Goal: Information Seeking & Learning: Learn about a topic

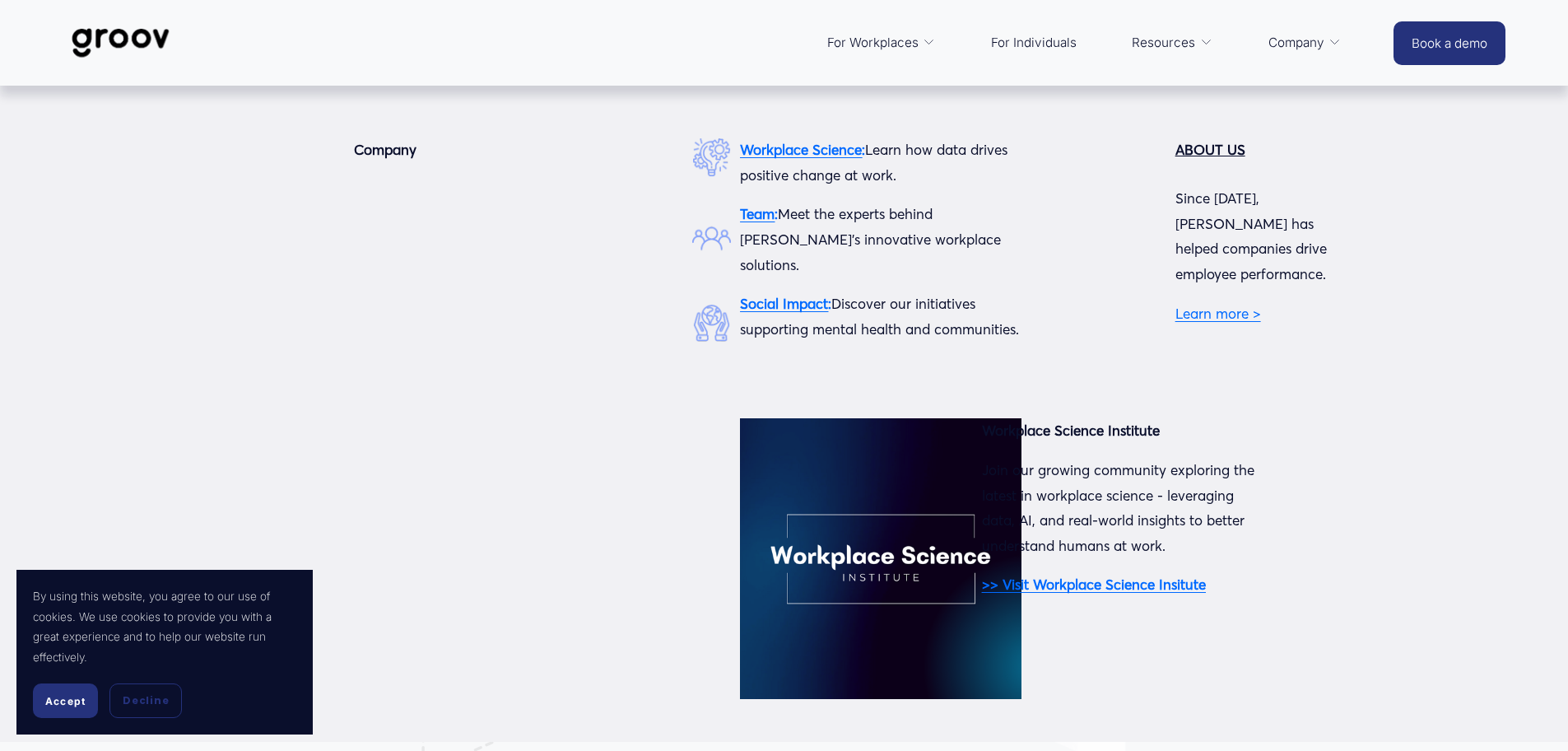
click at [1315, 40] on span "Company" at bounding box center [1296, 42] width 56 height 23
click at [1305, 42] on span "Company" at bounding box center [1296, 42] width 56 height 23
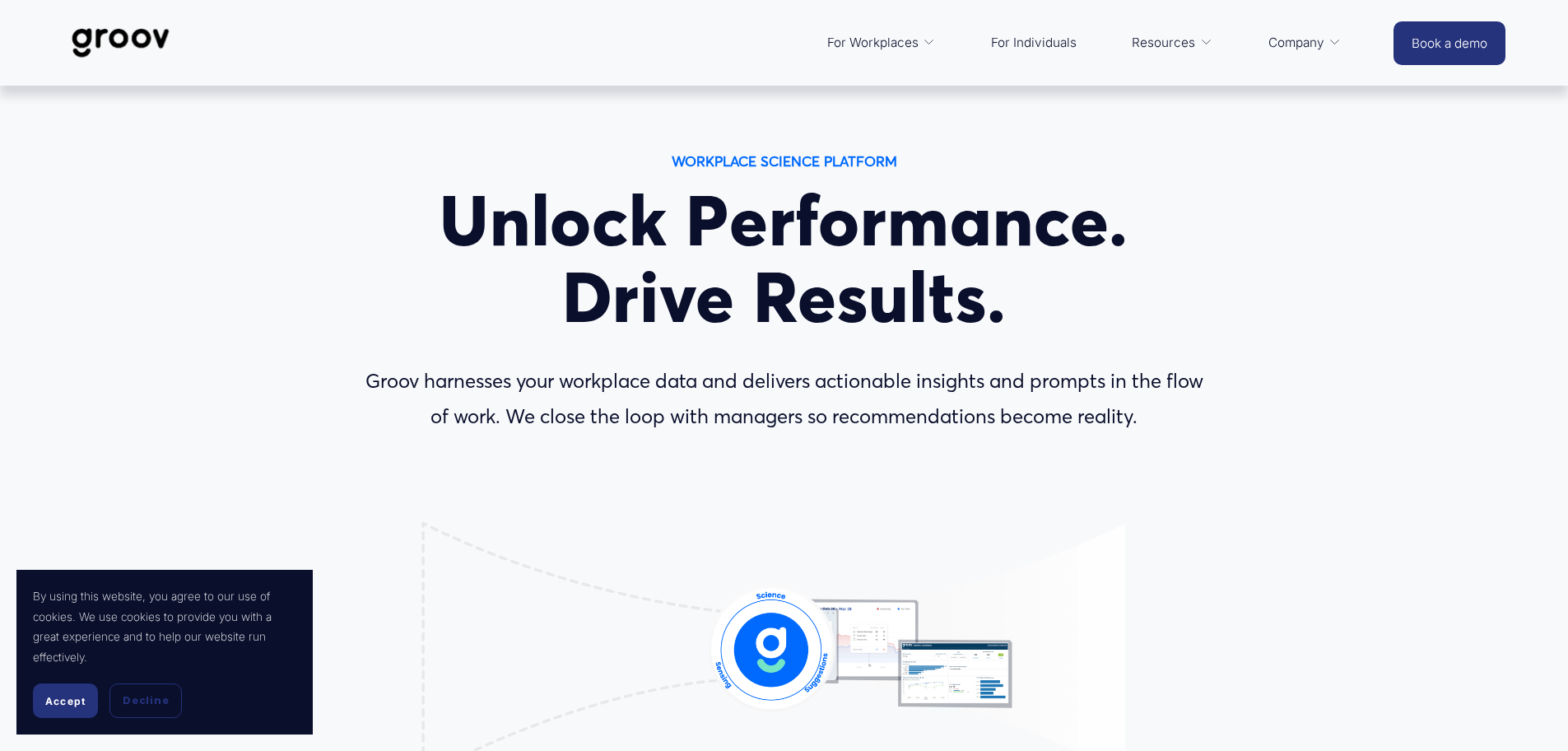
click at [67, 705] on span "Accept" at bounding box center [65, 700] width 40 height 12
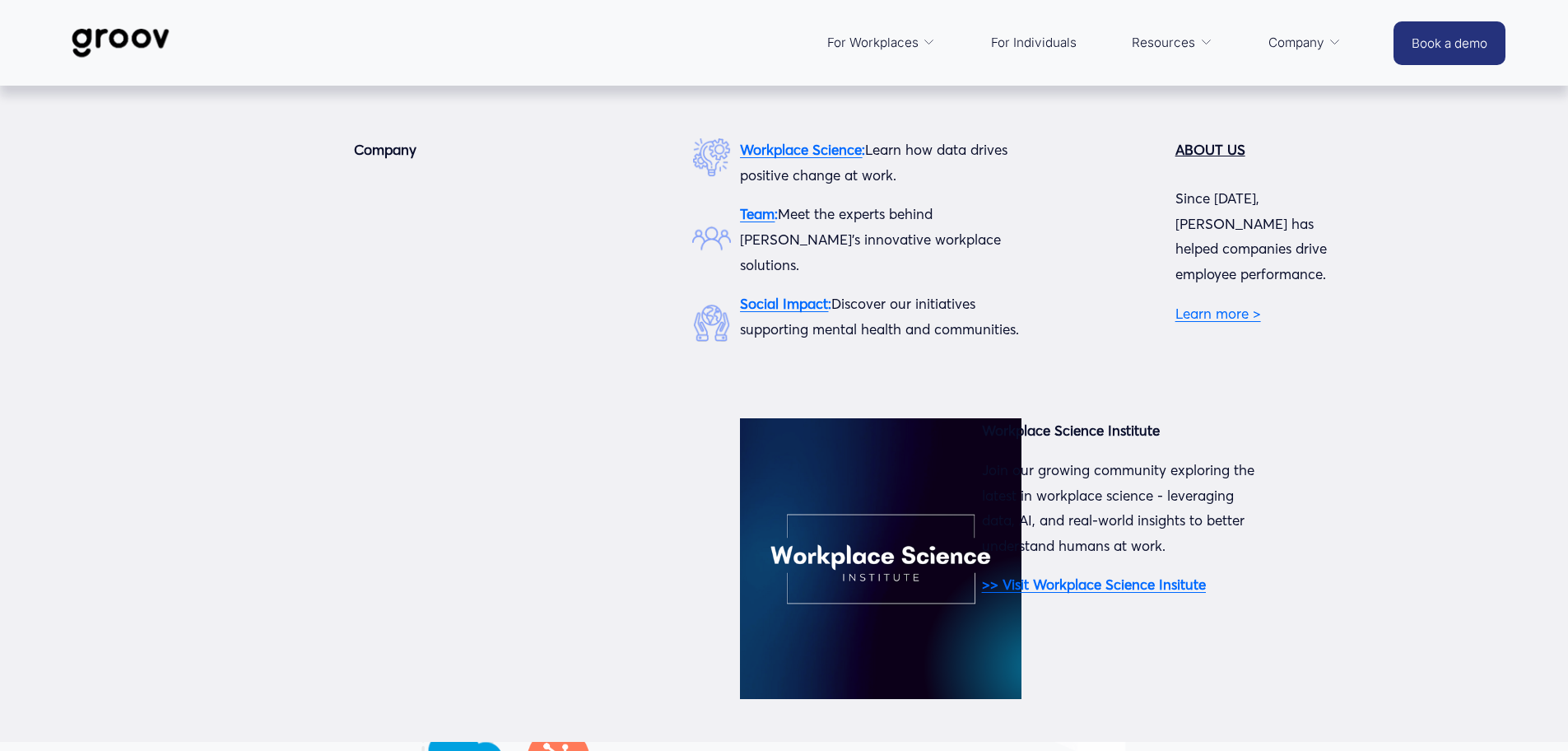
click at [1297, 42] on span "Company" at bounding box center [1296, 42] width 56 height 23
click at [498, 340] on div "Company Workplace Science : Learn how data drives positive change at work. Team…" at bounding box center [784, 451] width 1568 height 628
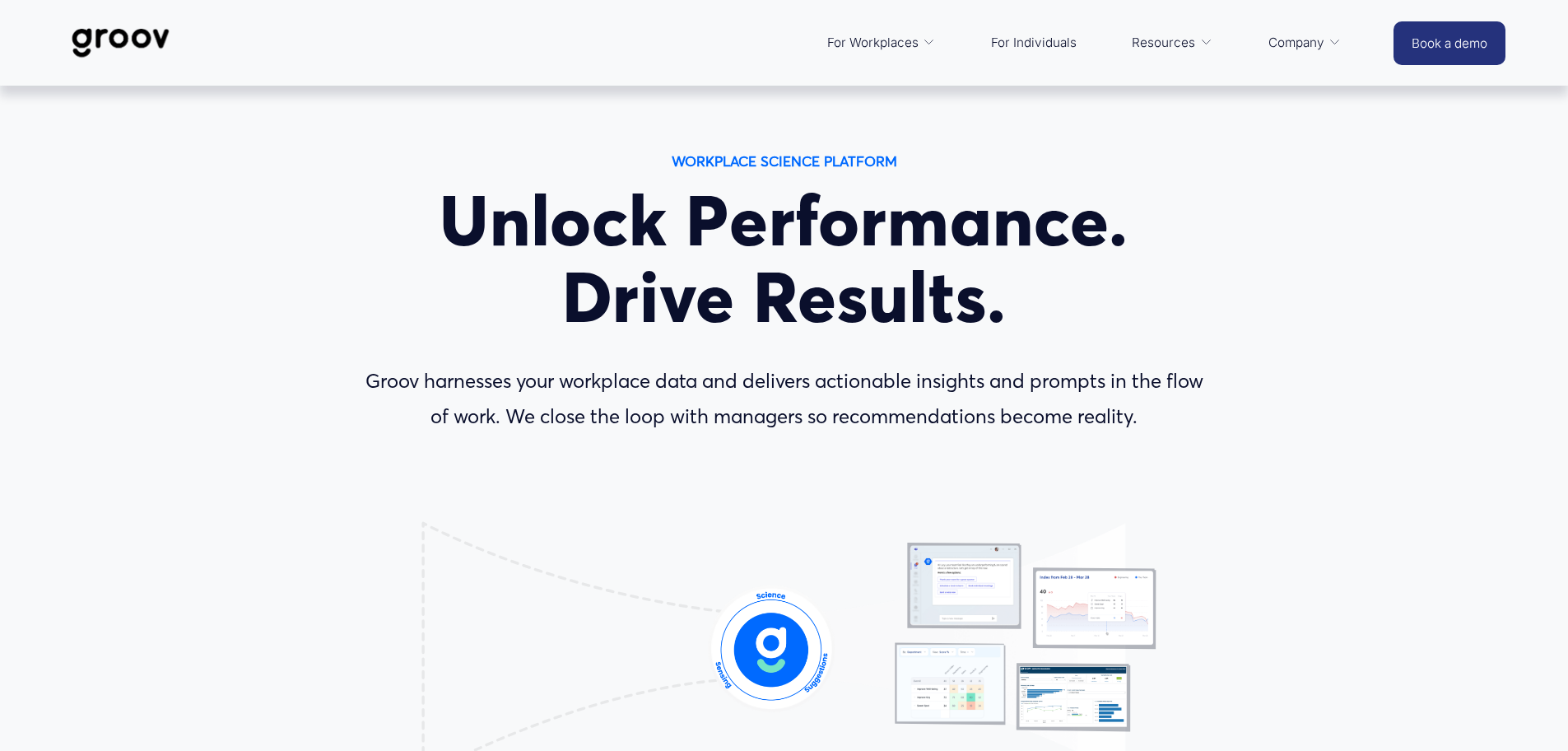
click at [1280, 40] on span "Company" at bounding box center [1296, 42] width 56 height 23
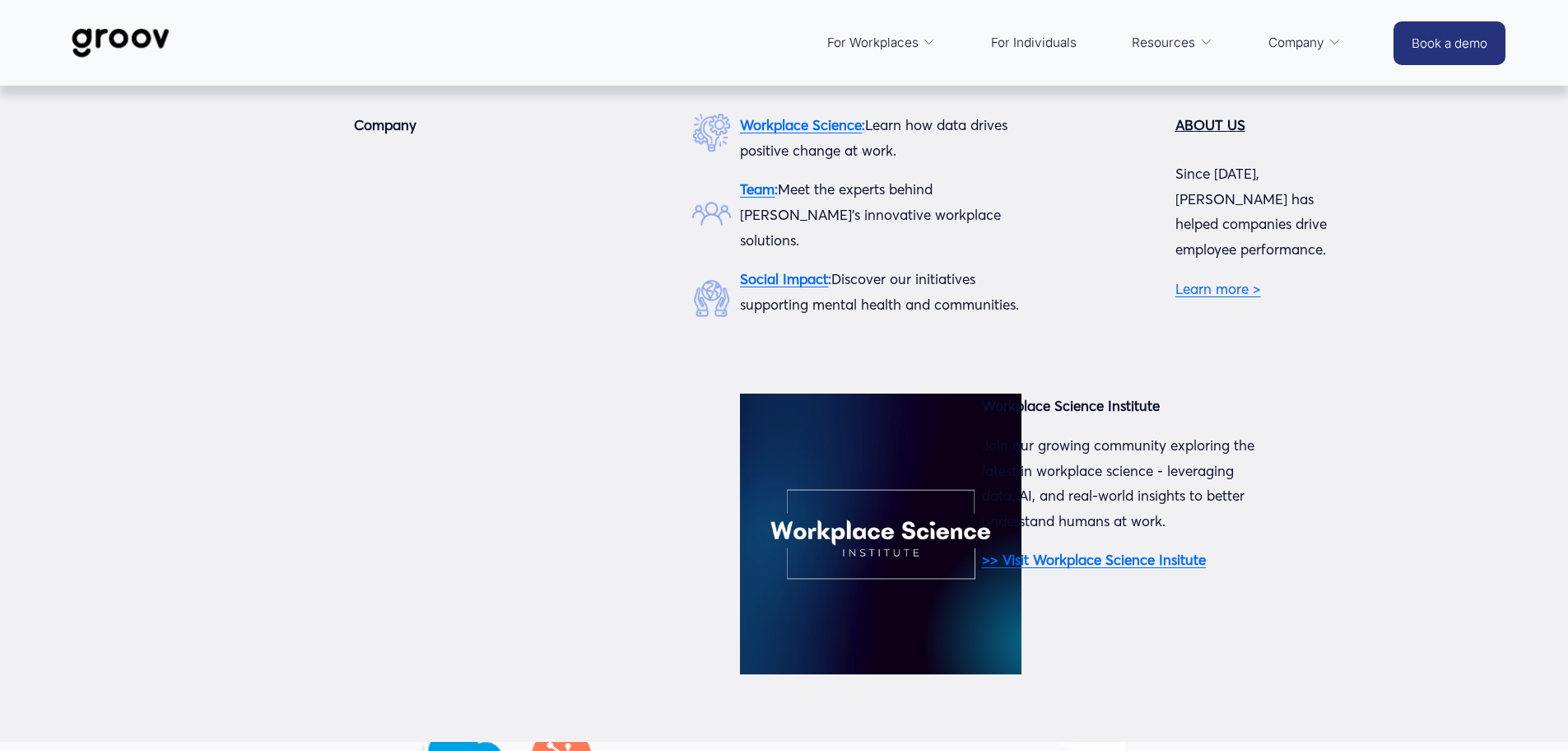
click at [1320, 40] on span "Company" at bounding box center [1296, 42] width 56 height 23
click at [1206, 280] on link "Learn more >" at bounding box center [1218, 288] width 85 height 17
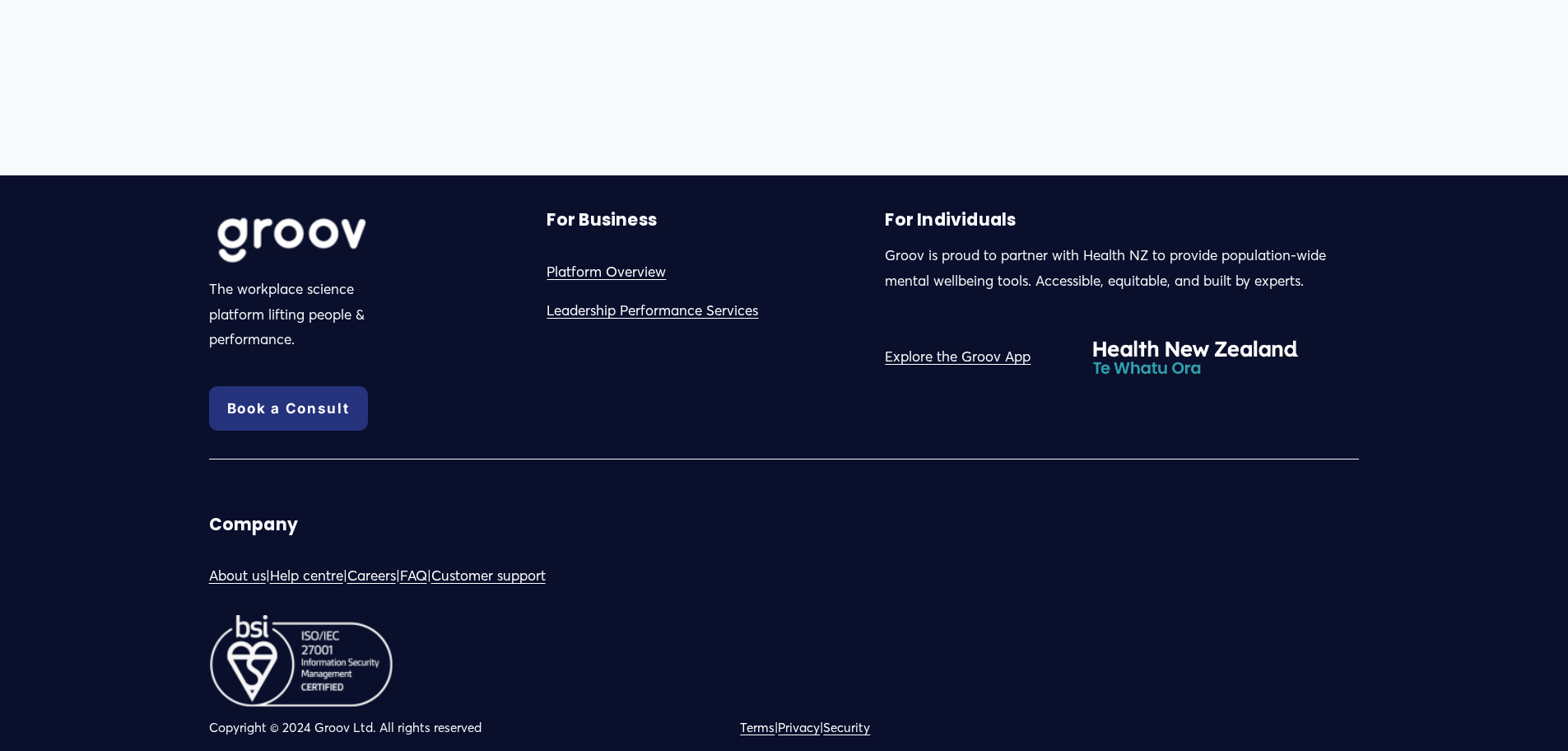
scroll to position [1672, 0]
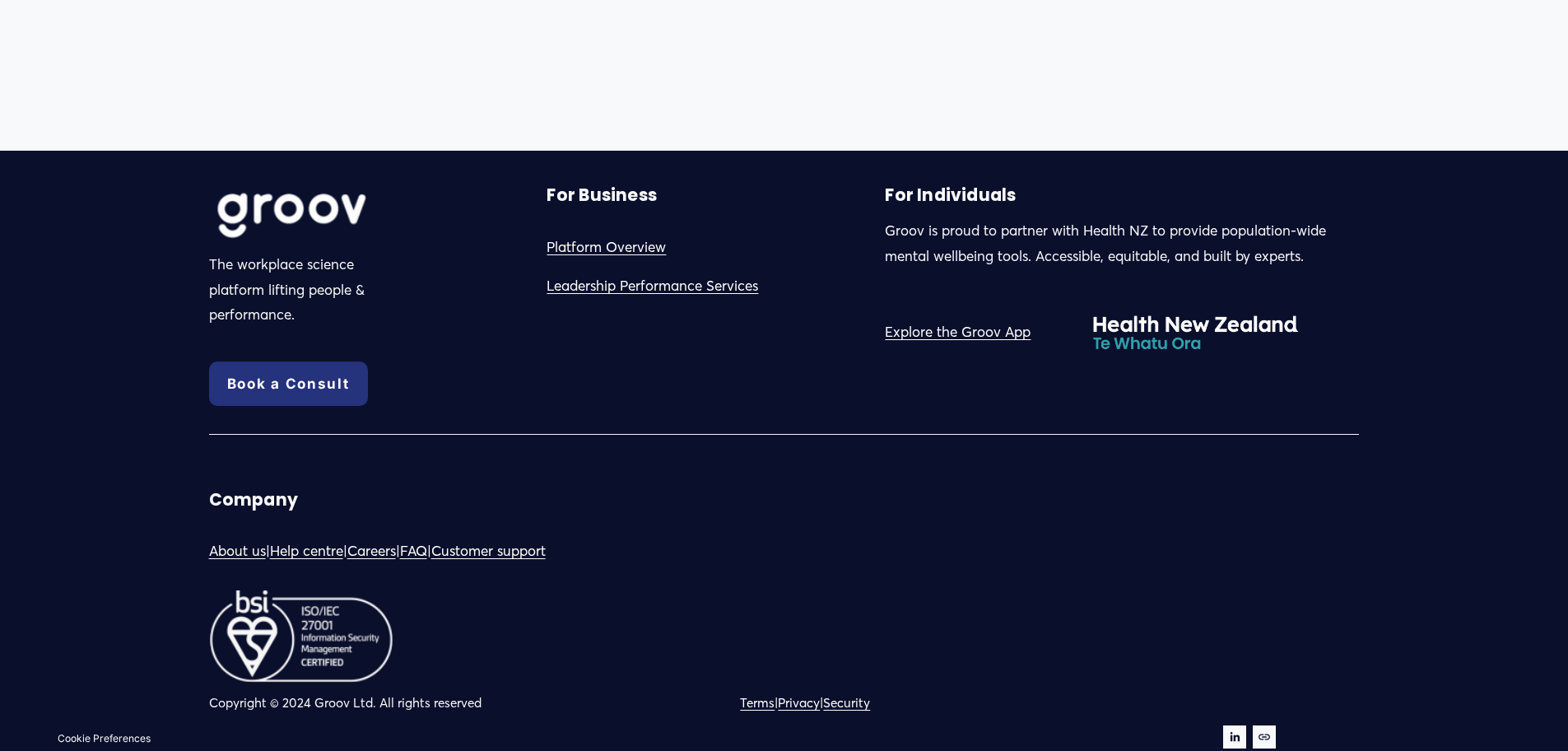
click at [295, 550] on link "Help centre" at bounding box center [306, 551] width 73 height 25
click at [242, 548] on link "About us" at bounding box center [237, 551] width 57 height 25
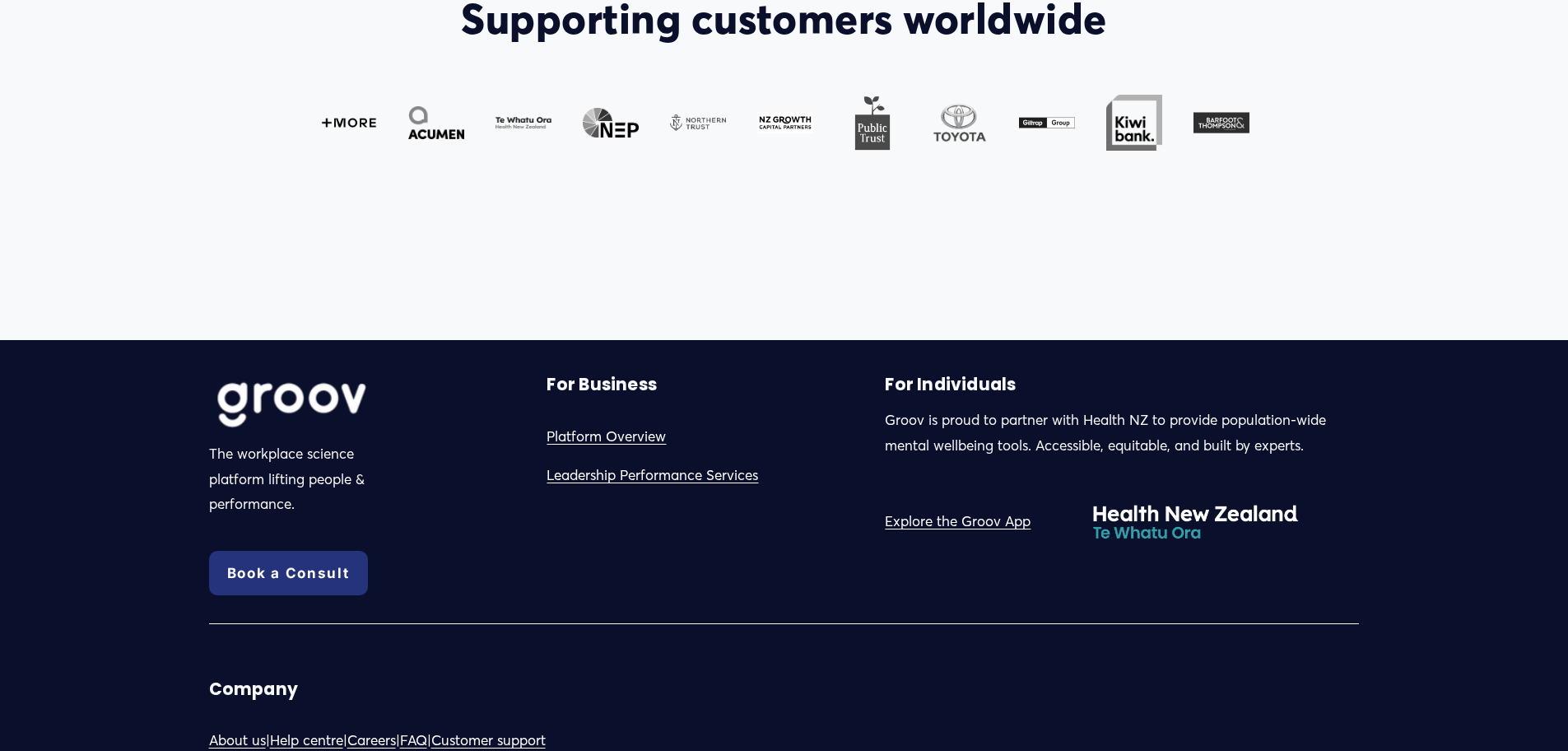
scroll to position [1672, 0]
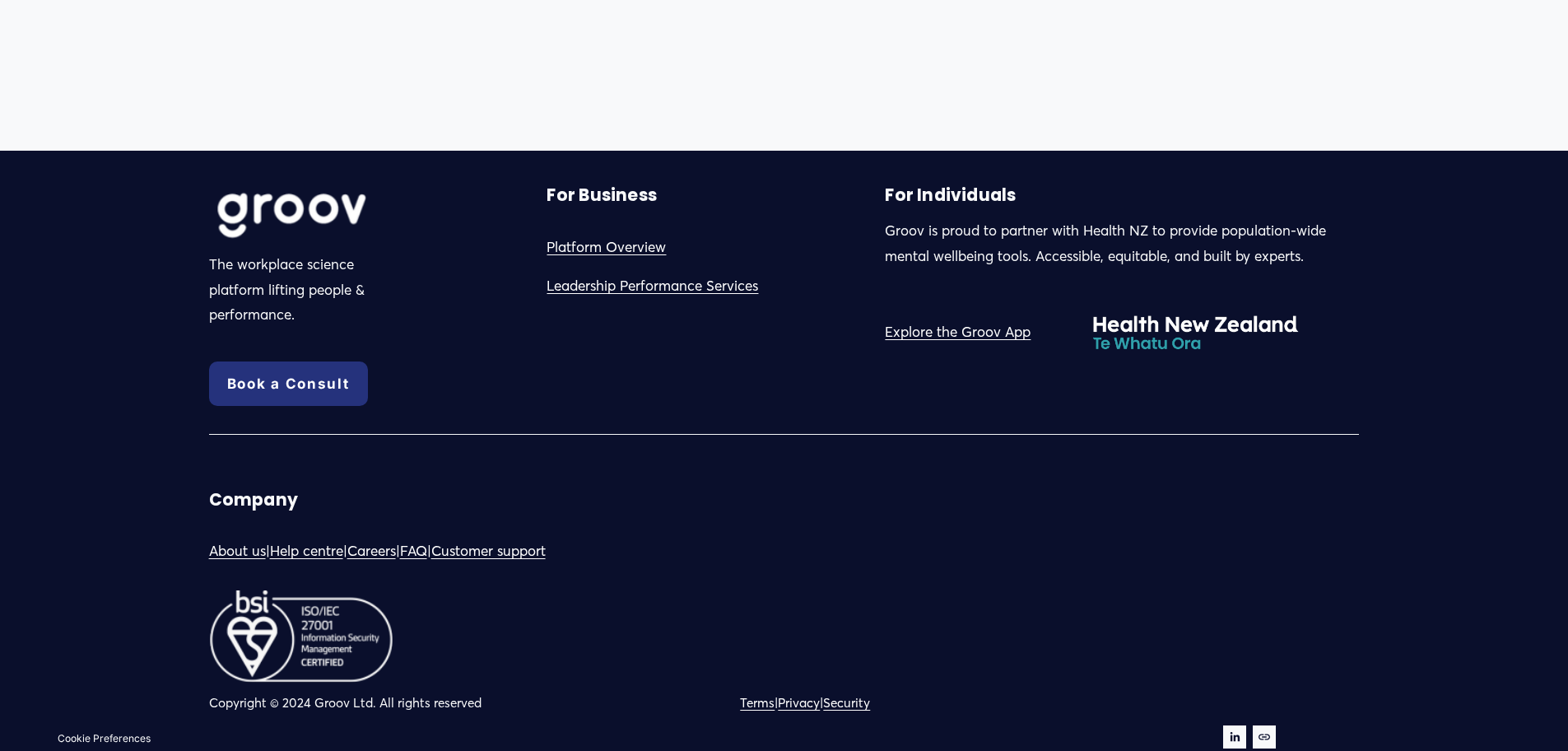
click at [427, 552] on link "FAQ" at bounding box center [413, 551] width 27 height 25
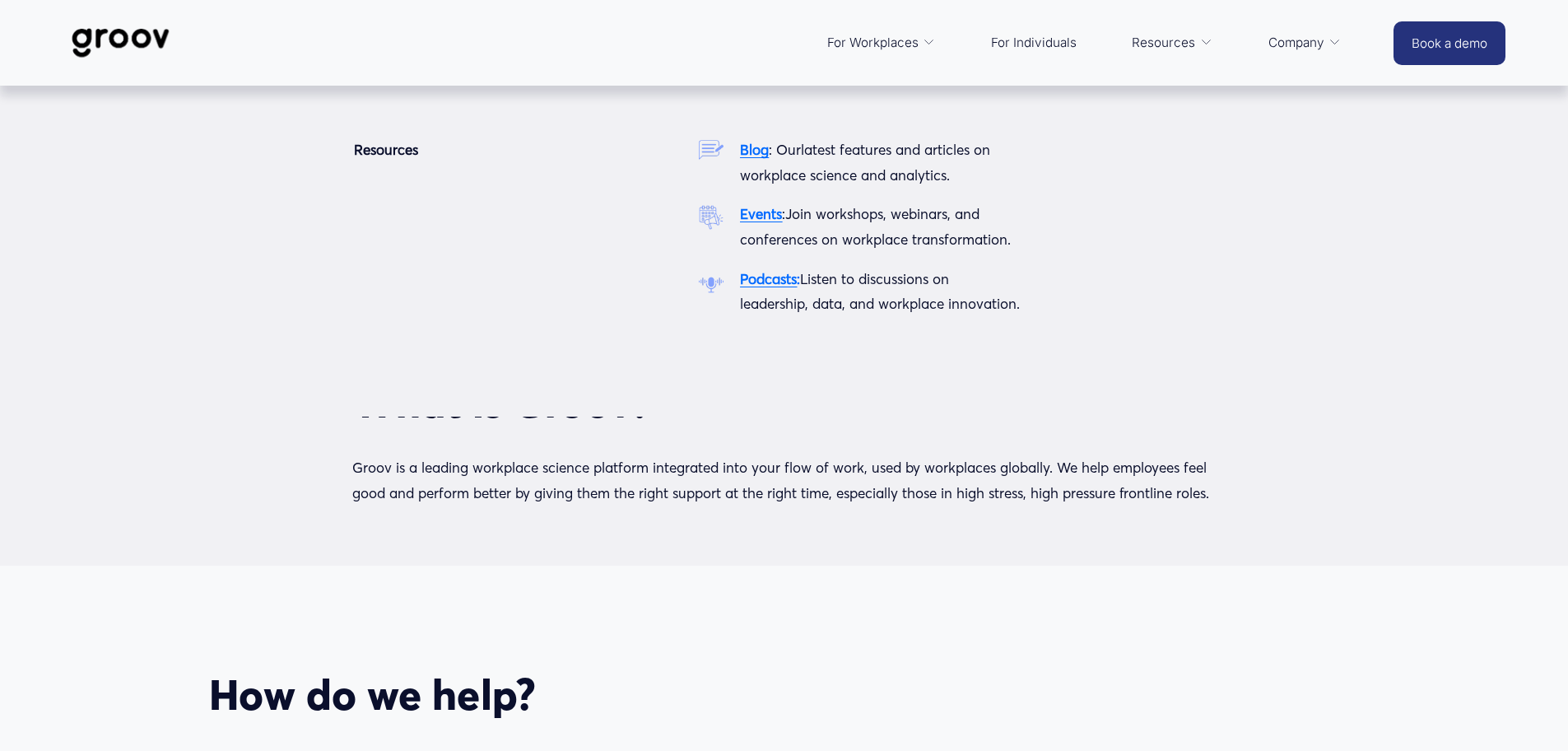
click at [1187, 37] on span "Resources" at bounding box center [1163, 42] width 64 height 23
click at [1200, 39] on icon "folder dropdown" at bounding box center [1206, 42] width 12 height 12
click at [1145, 41] on span "Resources" at bounding box center [1163, 42] width 64 height 23
click at [1200, 42] on icon "folder dropdown" at bounding box center [1206, 42] width 12 height 12
click at [1150, 43] on span "Resources" at bounding box center [1163, 42] width 64 height 23
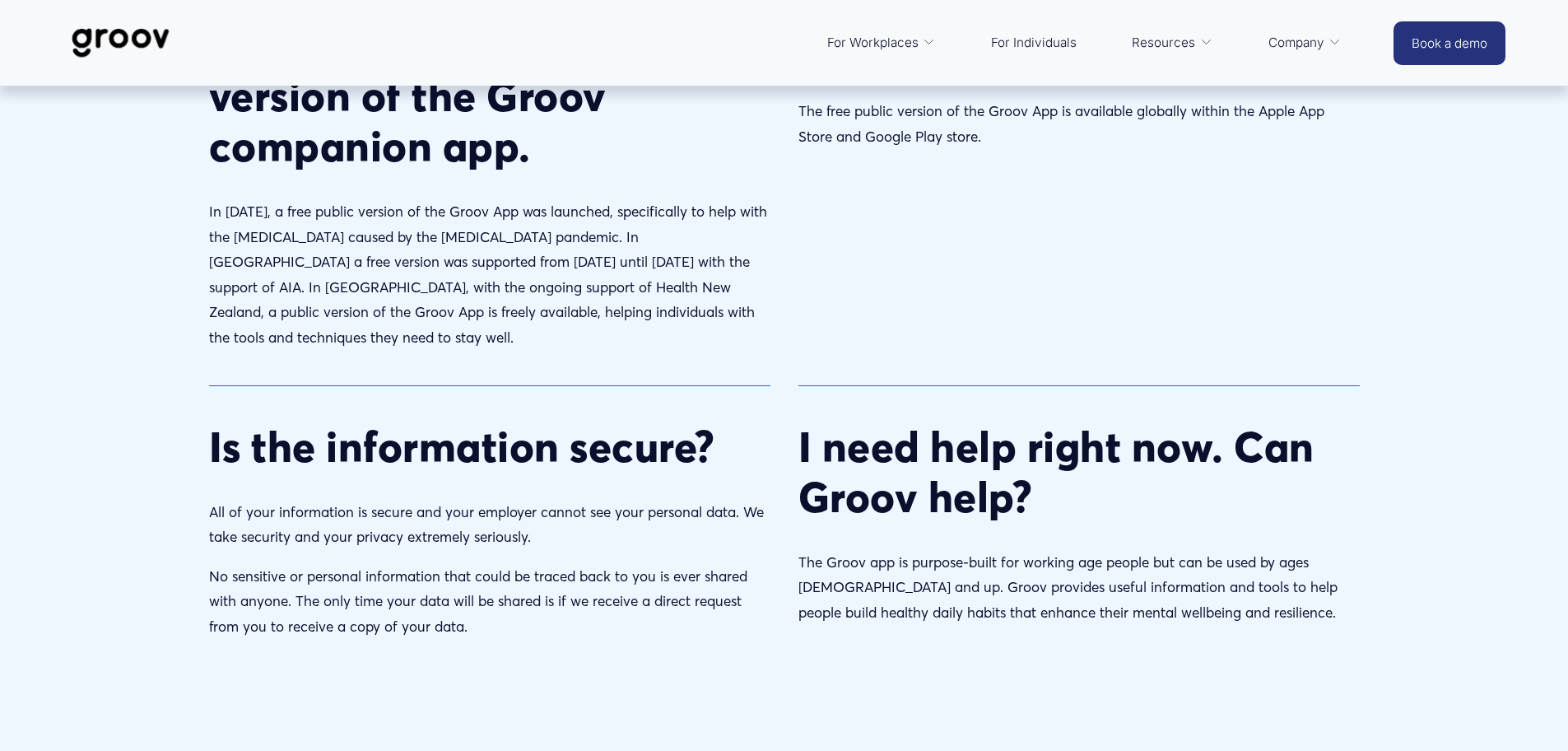
scroll to position [2222, 0]
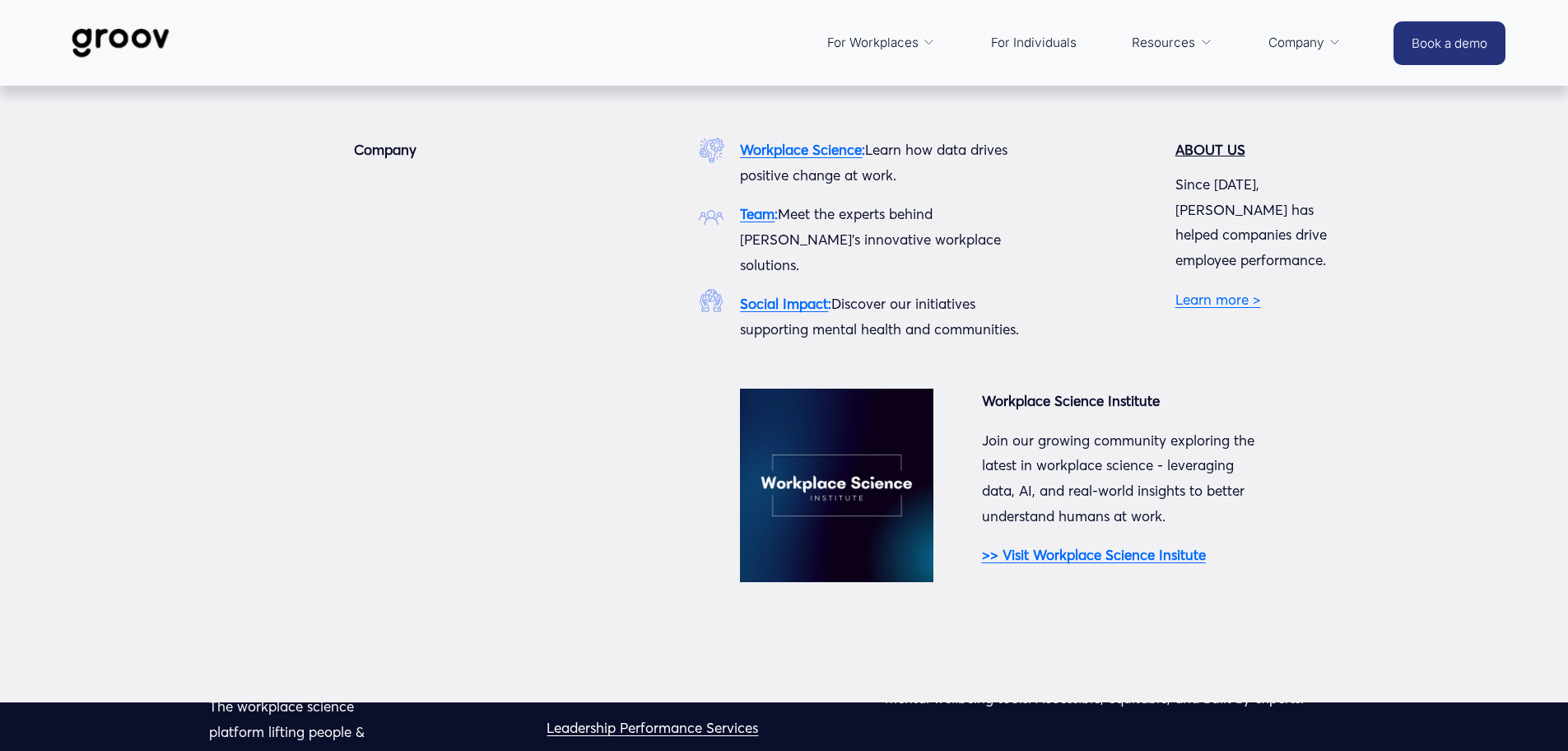
click at [1313, 44] on span "Company" at bounding box center [1296, 42] width 56 height 23
click at [574, 269] on div "Company Workplace Science : Learn how data drives positive change at work. Team…" at bounding box center [784, 393] width 1568 height 512
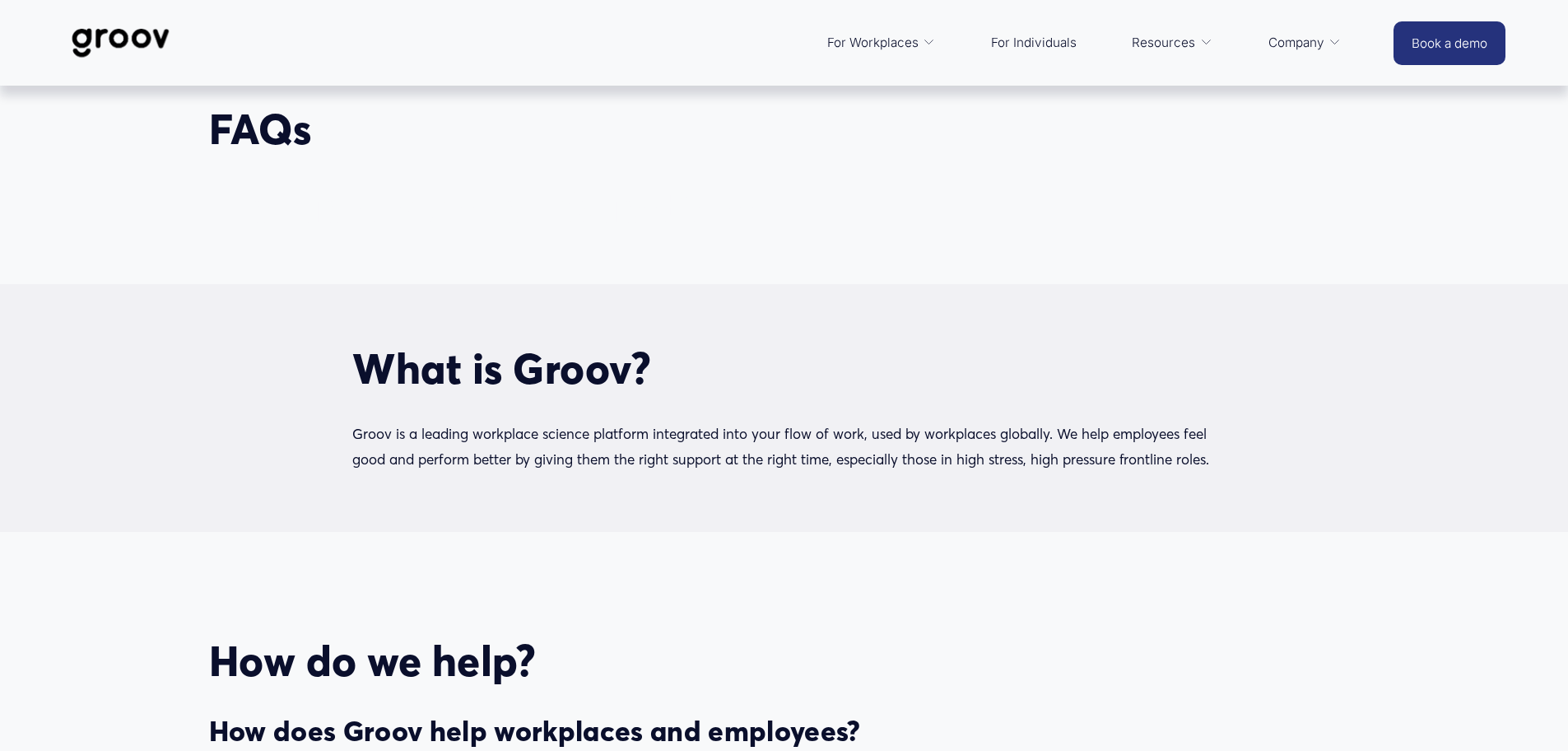
scroll to position [0, 0]
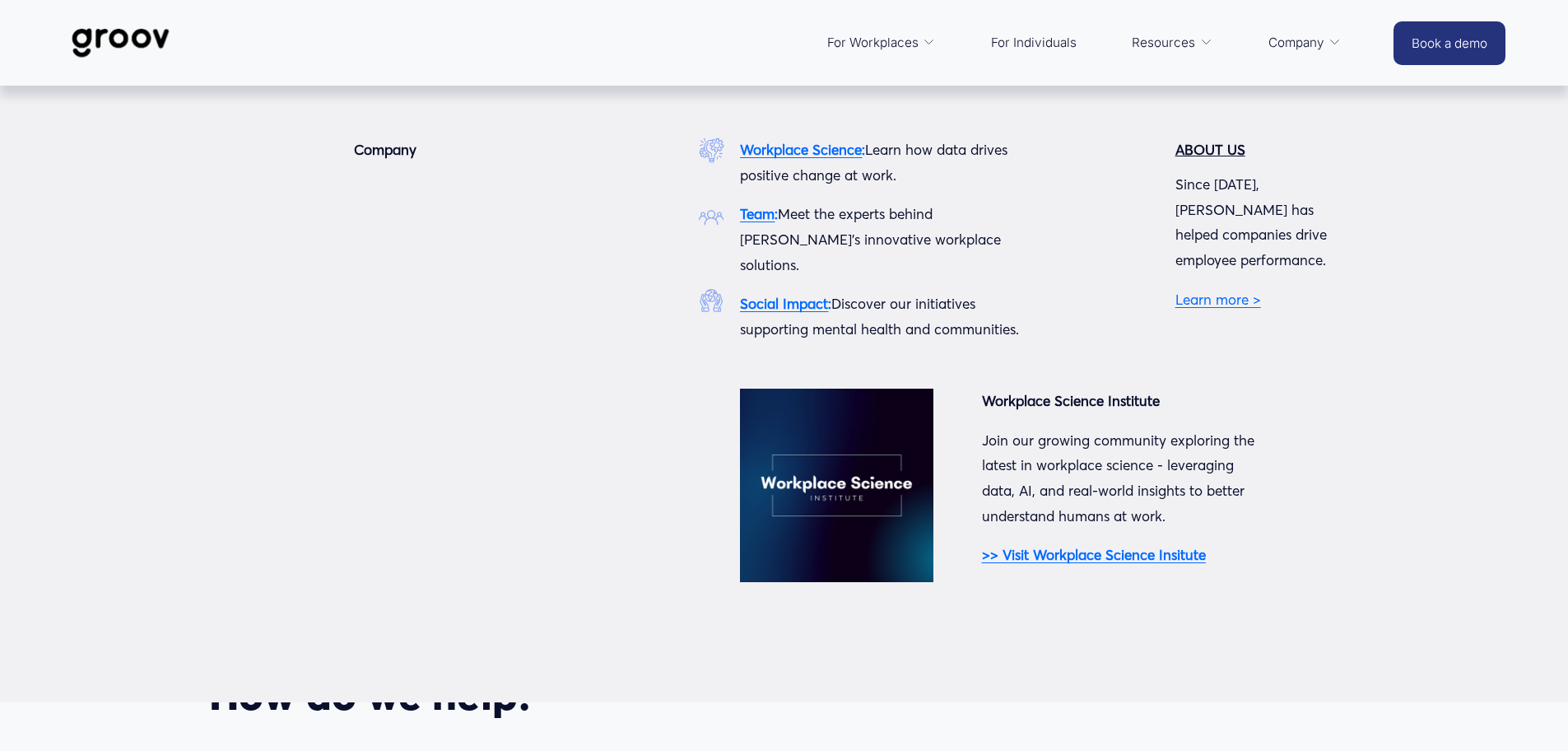
click at [1286, 44] on span "Company" at bounding box center [1296, 42] width 56 height 23
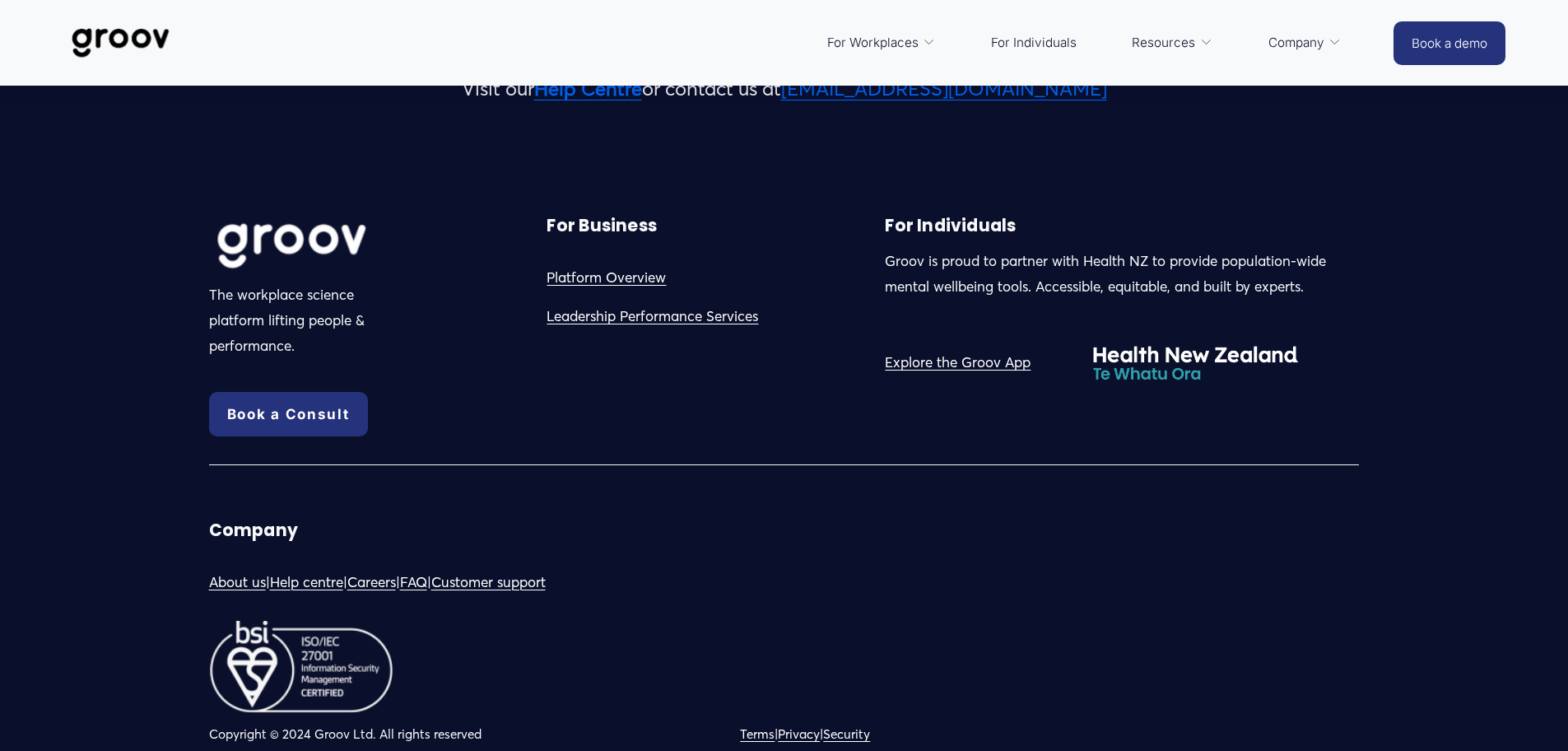
scroll to position [2667, 0]
